Goal: Complete application form

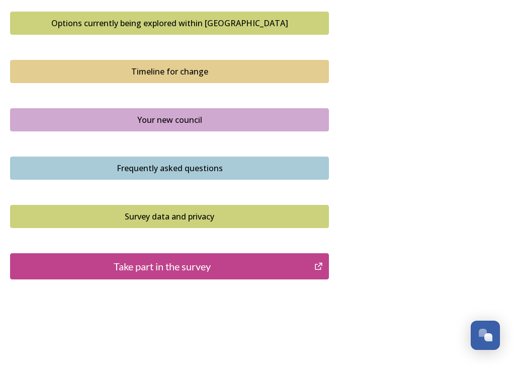
scroll to position [714, 0]
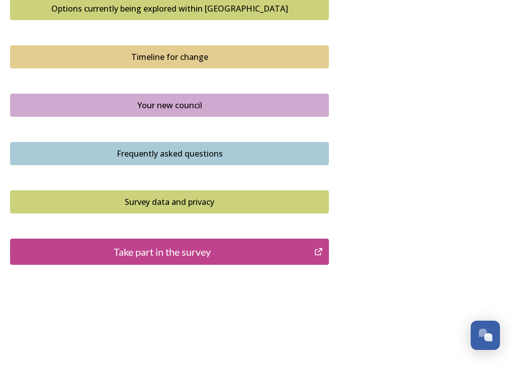
click at [219, 244] on div "Take part in the survey" at bounding box center [162, 251] width 293 height 15
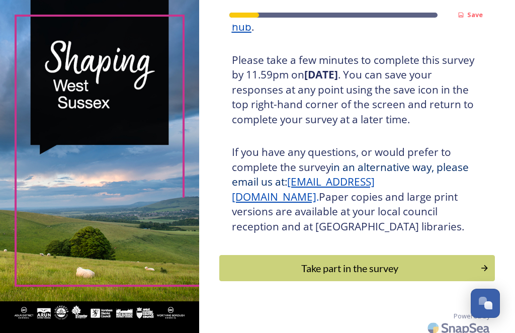
scroll to position [217, 0]
click at [391, 265] on div "Take part in the survey" at bounding box center [350, 268] width 251 height 15
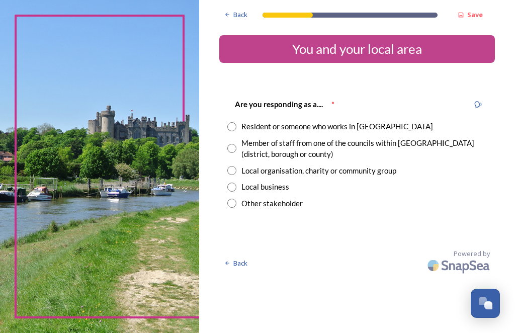
click at [236, 129] on input "radio" at bounding box center [231, 126] width 9 height 9
radio input "true"
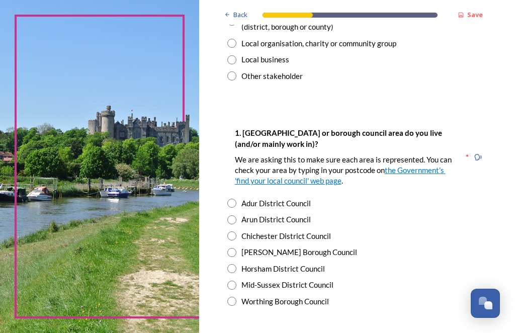
scroll to position [128, 0]
click at [236, 280] on input "radio" at bounding box center [231, 284] width 9 height 9
radio input "true"
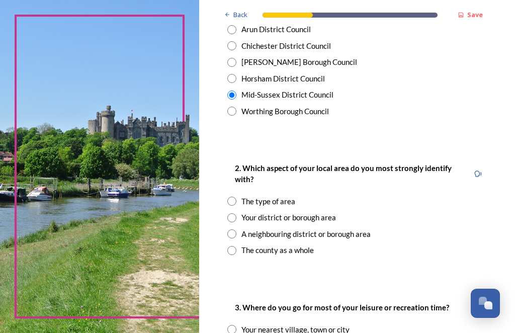
scroll to position [320, 0]
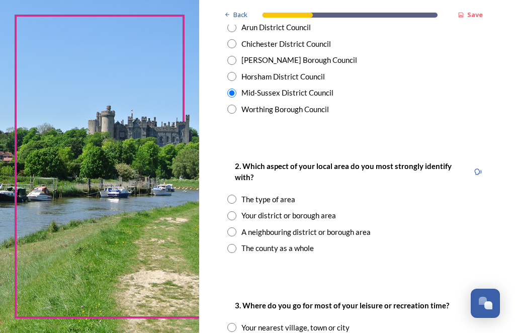
click at [236, 195] on input "radio" at bounding box center [231, 199] width 9 height 9
radio input "true"
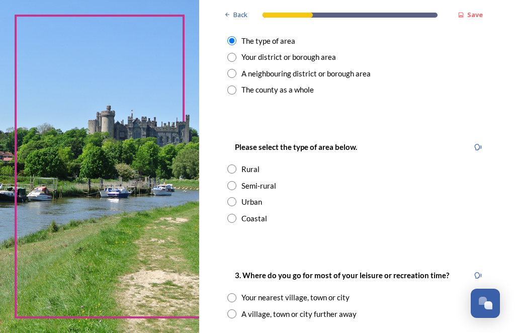
scroll to position [478, 0]
click at [236, 181] on input "radio" at bounding box center [231, 185] width 9 height 9
radio input "true"
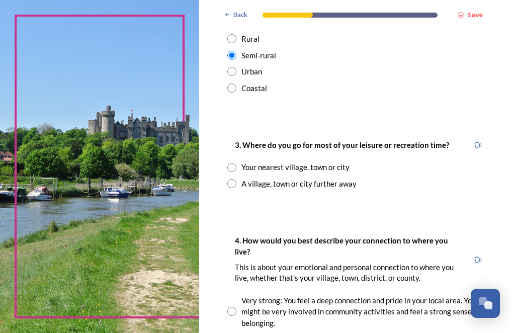
scroll to position [608, 0]
click at [236, 163] on input "radio" at bounding box center [231, 167] width 9 height 9
radio input "true"
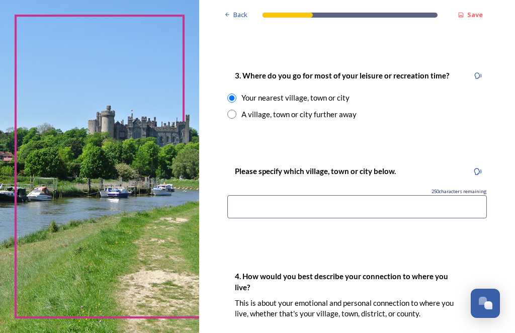
scroll to position [678, 0]
click at [297, 195] on input at bounding box center [357, 206] width 260 height 23
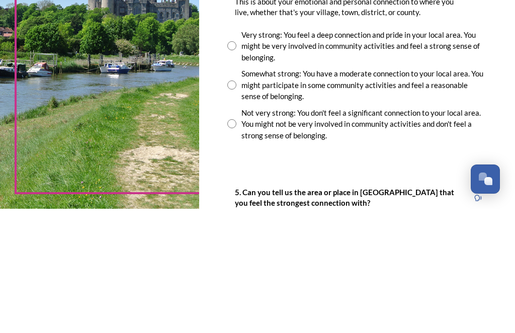
scroll to position [862, 0]
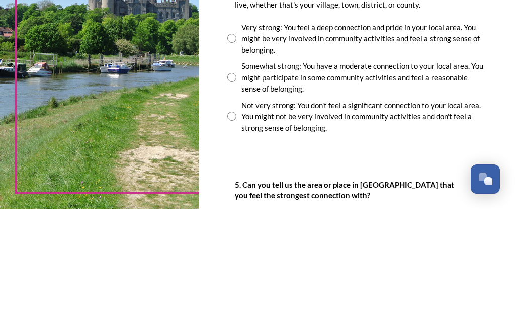
type input "East Grinstead"
click at [236, 197] on input "radio" at bounding box center [231, 201] width 9 height 9
radio input "true"
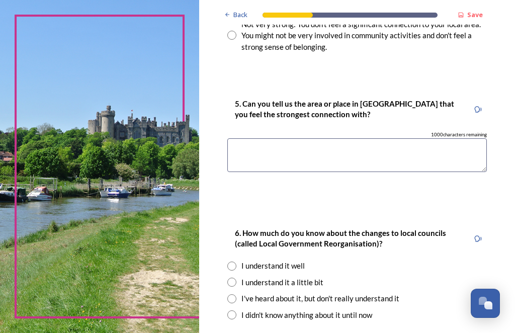
scroll to position [1068, 0]
click at [441, 144] on textarea at bounding box center [357, 155] width 260 height 34
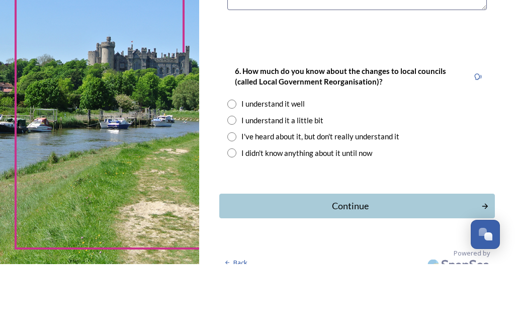
scroll to position [1160, 0]
type textarea "See previous answer"
click at [236, 202] on input "radio" at bounding box center [231, 206] width 9 height 9
radio input "true"
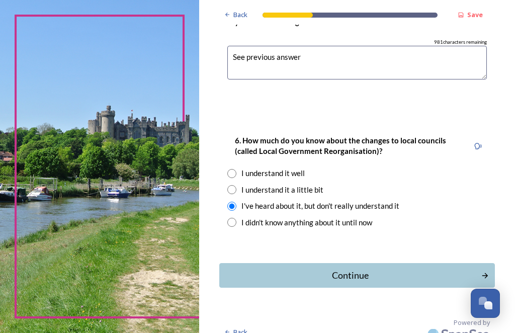
click at [409, 269] on div "Continue" at bounding box center [350, 276] width 251 height 14
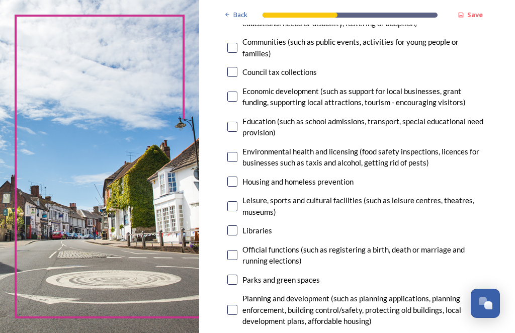
scroll to position [179, 0]
click at [238, 201] on input "checkbox" at bounding box center [232, 206] width 10 height 10
checkbox input "true"
click at [238, 230] on input "checkbox" at bounding box center [232, 230] width 10 height 10
checkbox input "true"
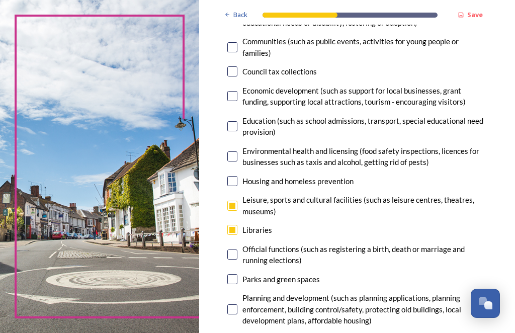
click at [238, 275] on input "checkbox" at bounding box center [232, 279] width 10 height 10
checkbox input "true"
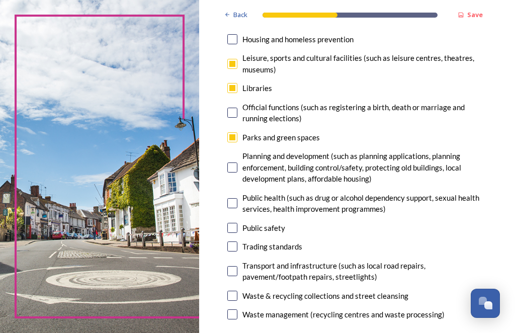
scroll to position [321, 0]
click at [238, 293] on input "checkbox" at bounding box center [232, 296] width 10 height 10
checkbox input "true"
click at [238, 309] on input "checkbox" at bounding box center [232, 314] width 10 height 10
checkbox input "true"
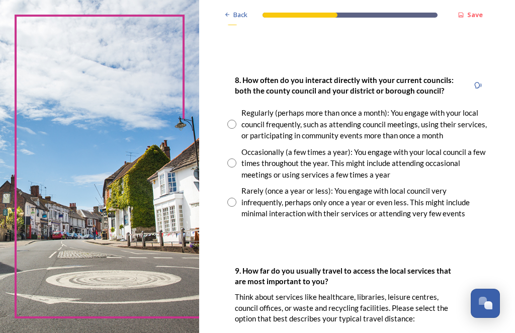
scroll to position [617, 0]
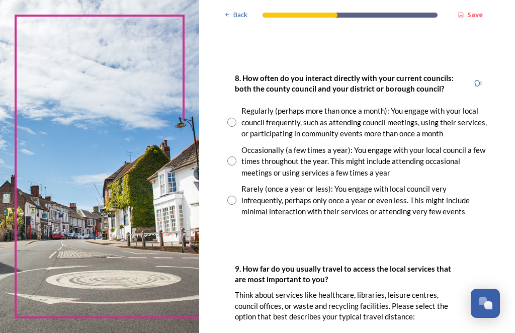
click at [236, 196] on input "radio" at bounding box center [231, 200] width 9 height 9
radio input "true"
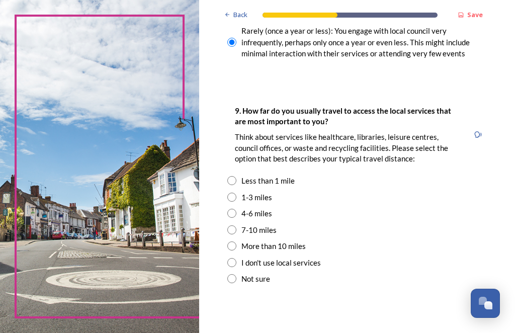
scroll to position [775, 0]
click at [236, 193] on input "radio" at bounding box center [231, 197] width 9 height 9
radio input "true"
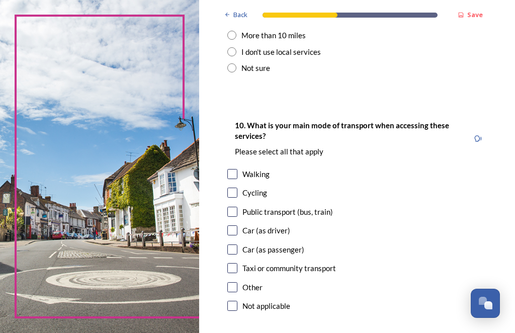
scroll to position [986, 0]
click at [238, 225] on input "checkbox" at bounding box center [232, 230] width 10 height 10
checkbox input "true"
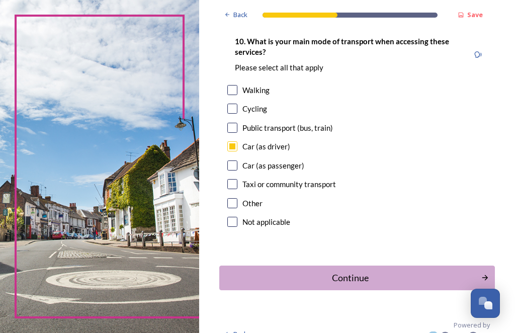
scroll to position [1069, 0]
click at [370, 272] on div "Continue" at bounding box center [350, 279] width 251 height 14
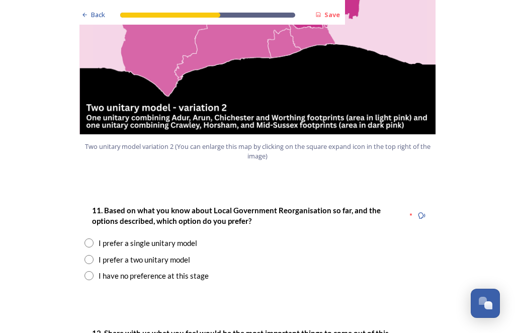
scroll to position [1204, 0]
click at [93, 255] on input "radio" at bounding box center [89, 259] width 9 height 9
radio input "true"
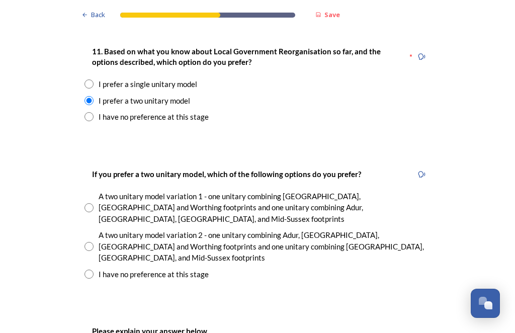
scroll to position [1363, 0]
click at [95, 229] on div "A two unitary model variation 2 - one unitary combining Adur, Arun, Chichester …" at bounding box center [258, 246] width 346 height 34
radio input "true"
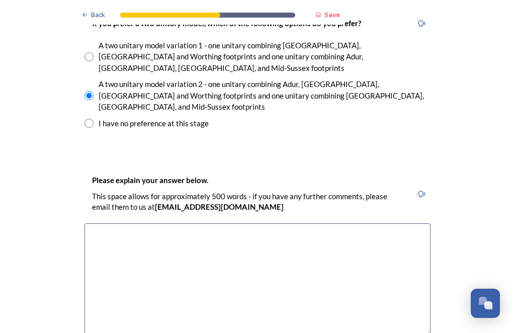
scroll to position [1514, 0]
click at [308, 224] on textarea at bounding box center [258, 279] width 346 height 113
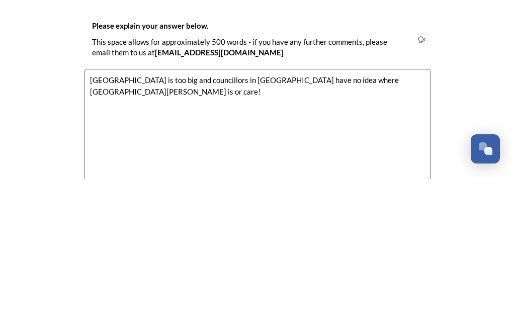
click at [261, 223] on textarea "West Sussex is too big and councillors in Chichester have no idea where east Gr…" at bounding box center [258, 279] width 346 height 113
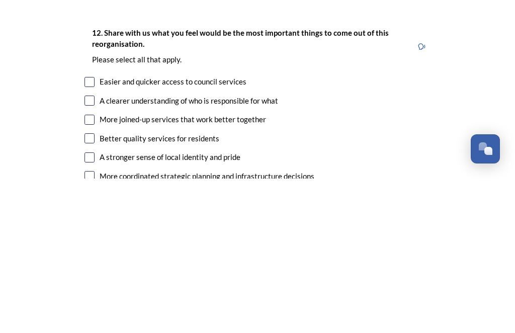
scroll to position [1724, 0]
type textarea "West Sussex is too big and councillors in Chichester or those in mid Sussex hav…"
click at [99, 249] on div "A clearer understanding of who is responsible for what" at bounding box center [258, 255] width 346 height 12
checkbox input "true"
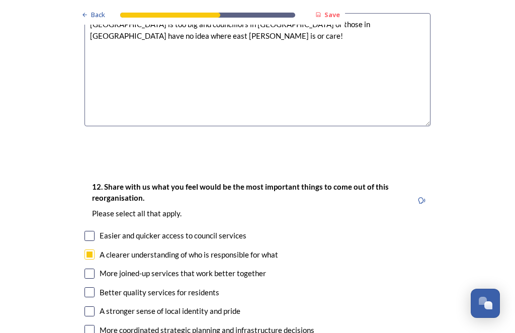
click at [100, 268] on div "More joined-up services that work better together" at bounding box center [183, 274] width 167 height 12
checkbox input "true"
click at [88, 287] on input "checkbox" at bounding box center [90, 292] width 10 height 10
checkbox input "true"
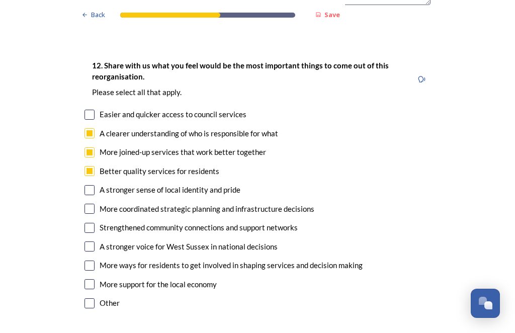
scroll to position [1865, 0]
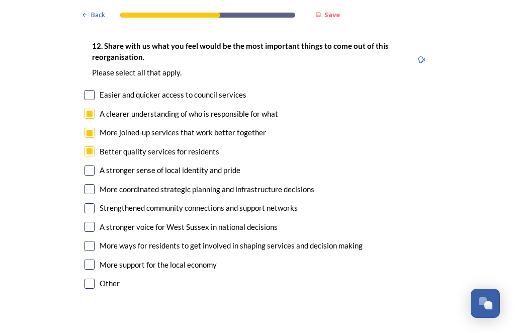
click at [91, 184] on input "checkbox" at bounding box center [90, 189] width 10 height 10
checkbox input "true"
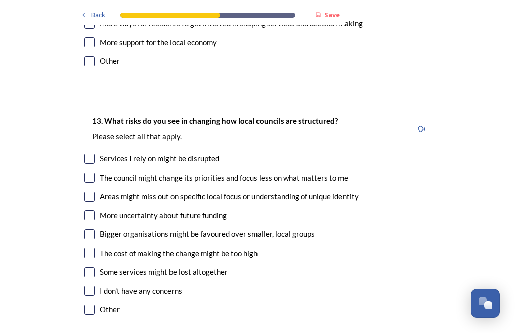
scroll to position [2088, 0]
click at [92, 210] on input "checkbox" at bounding box center [90, 215] width 10 height 10
checkbox input "true"
click at [93, 229] on input "checkbox" at bounding box center [90, 234] width 10 height 10
checkbox input "true"
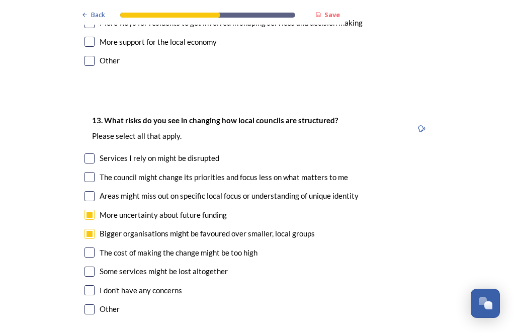
click at [93, 248] on input "checkbox" at bounding box center [90, 253] width 10 height 10
checkbox input "true"
click at [93, 267] on input "checkbox" at bounding box center [90, 272] width 10 height 10
checkbox input "true"
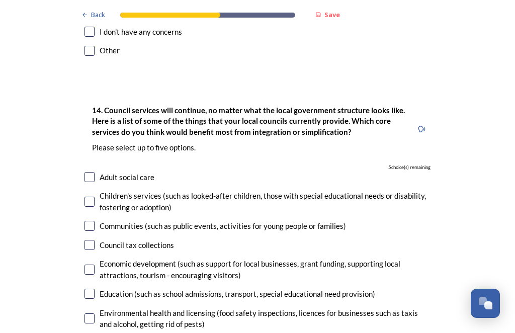
scroll to position [2346, 0]
